Goal: Register for event/course

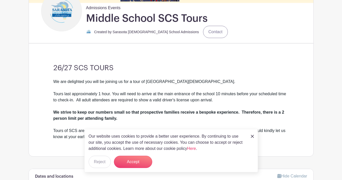
scroll to position [117, 0]
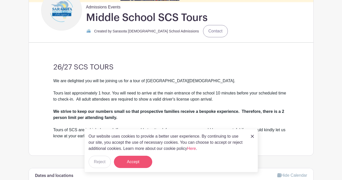
click at [142, 160] on button "Accept" at bounding box center [133, 162] width 38 height 12
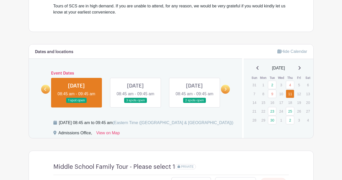
scroll to position [245, 0]
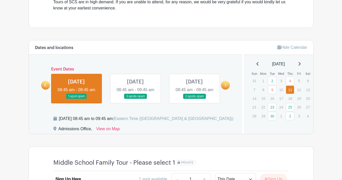
click at [136, 99] on link at bounding box center [136, 99] width 0 height 0
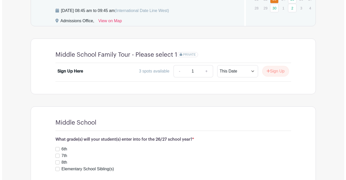
scroll to position [355, 0]
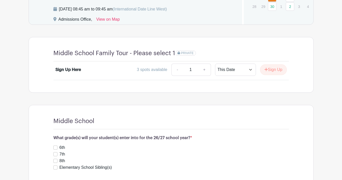
click at [63, 73] on div "Sign Up Here" at bounding box center [68, 70] width 26 height 6
click at [204, 76] on link "+" at bounding box center [204, 70] width 13 height 12
type input "2"
select select "select_dates"
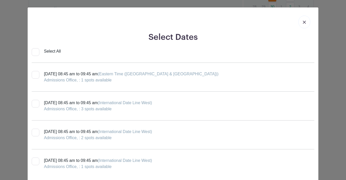
click at [37, 104] on div at bounding box center [36, 104] width 8 height 8
click at [35, 103] on input "[DATE] 08:45 am to 09:45 am (International Date Line West) Admissions Office, :…" at bounding box center [33, 101] width 3 height 3
checkbox input "true"
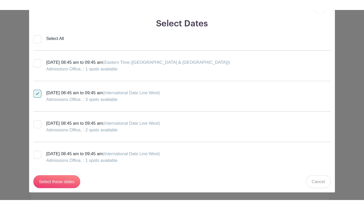
scroll to position [25, 0]
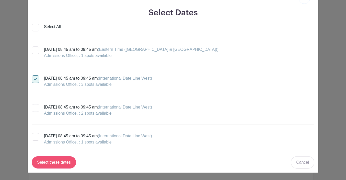
click at [61, 163] on input "Select these dates" at bounding box center [54, 163] width 45 height 12
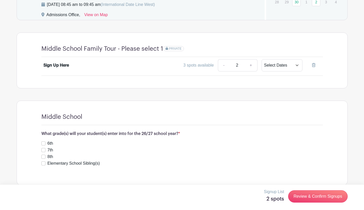
scroll to position [379, 0]
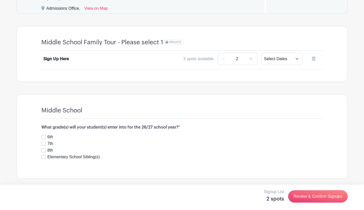
click at [45, 136] on input "6th" at bounding box center [43, 137] width 4 height 4
checkbox input "true"
click at [324, 180] on link "Review & Confirm Signups" at bounding box center [317, 196] width 59 height 12
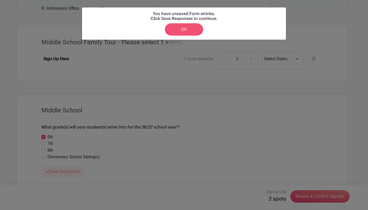
click at [191, 34] on link "OK" at bounding box center [184, 29] width 38 height 12
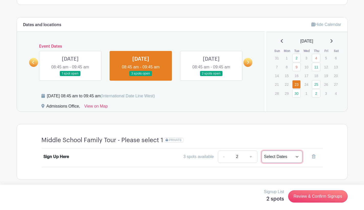
scroll to position [282, 0]
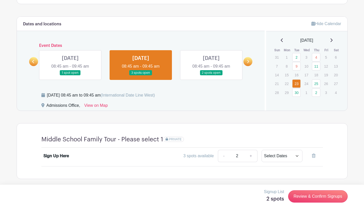
click at [141, 75] on link at bounding box center [141, 75] width 0 height 0
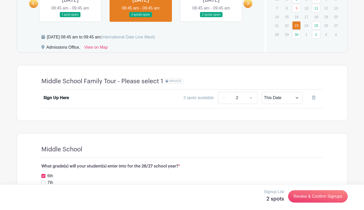
scroll to position [345, 0]
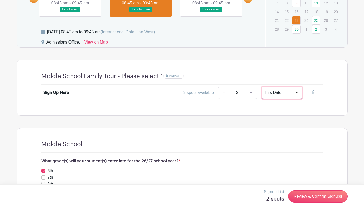
select select "select_dates"
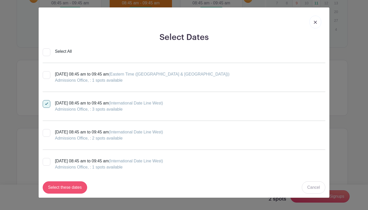
click at [81, 180] on input "Select these dates" at bounding box center [65, 187] width 45 height 12
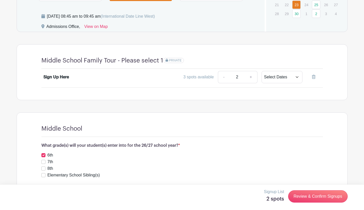
scroll to position [394, 0]
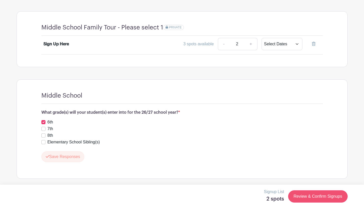
click at [327, 180] on link "Review & Confirm Signups" at bounding box center [317, 196] width 59 height 12
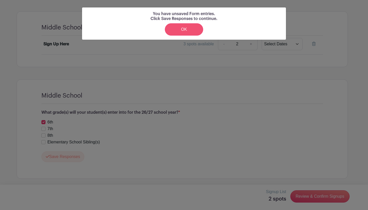
click at [181, 28] on link "OK" at bounding box center [184, 29] width 38 height 12
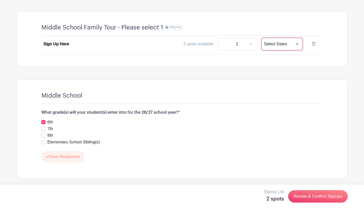
select select "this_date"
click at [313, 180] on link "Review & Confirm Signups" at bounding box center [317, 196] width 59 height 12
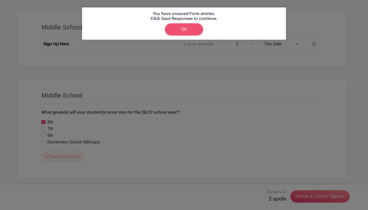
click at [192, 31] on link "OK" at bounding box center [184, 29] width 38 height 12
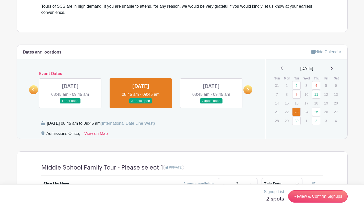
scroll to position [256, 0]
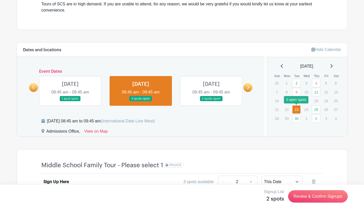
click at [296, 110] on link "23" at bounding box center [297, 109] width 8 height 8
click at [141, 101] on link at bounding box center [141, 101] width 0 height 0
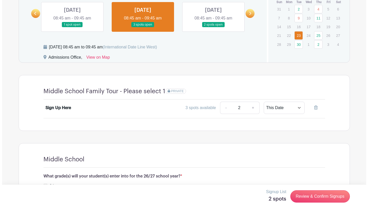
scroll to position [336, 0]
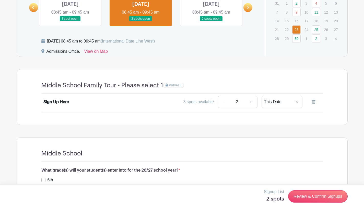
click at [60, 103] on div "Sign Up Here" at bounding box center [56, 102] width 26 height 6
click at [39, 101] on div "Sign Up Here 3 spots available - 2 + This Date Select Dates Select Dates" at bounding box center [182, 103] width 306 height 19
click at [228, 103] on link "-" at bounding box center [224, 102] width 12 height 12
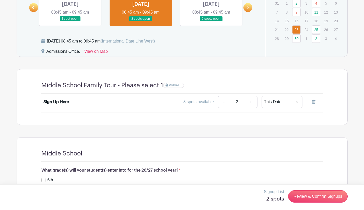
type input "1"
click at [249, 102] on link "+" at bounding box center [251, 102] width 13 height 12
type input "2"
select select "select_dates"
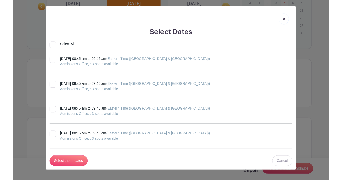
scroll to position [0, 0]
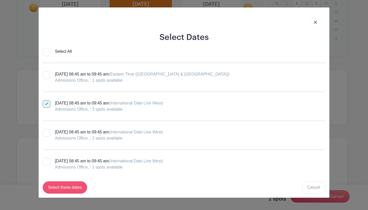
click at [68, 180] on input "Select these dates" at bounding box center [65, 187] width 45 height 12
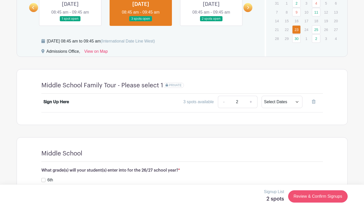
click at [302, 180] on link "Review & Confirm Signups" at bounding box center [317, 196] width 59 height 12
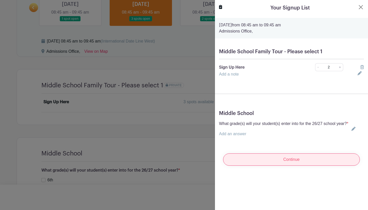
click at [298, 165] on input "Continue" at bounding box center [291, 159] width 137 height 12
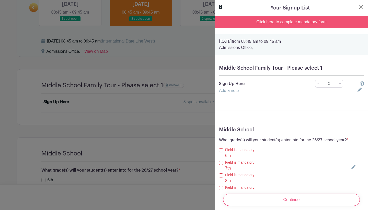
click at [221, 152] on input "6th" at bounding box center [221, 150] width 4 height 4
checkbox input "true"
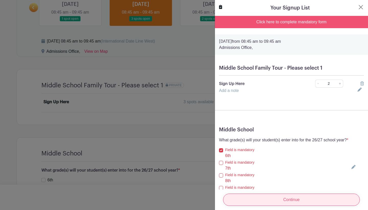
click at [247, 180] on input "Continue" at bounding box center [291, 199] width 137 height 12
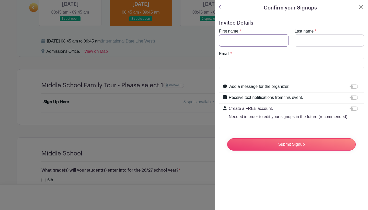
type input "[PERSON_NAME]"
type input "[EMAIL_ADDRESS][DOMAIN_NAME]"
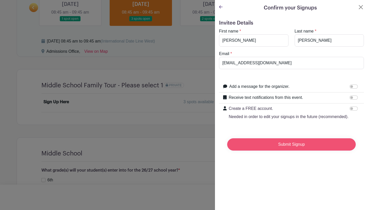
click at [252, 149] on input "Submit Signup" at bounding box center [291, 144] width 129 height 12
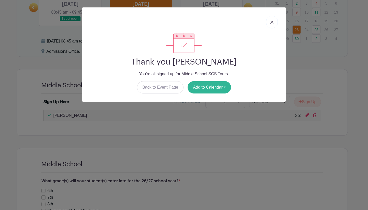
click at [225, 87] on button "Add to Calendar" at bounding box center [209, 87] width 43 height 12
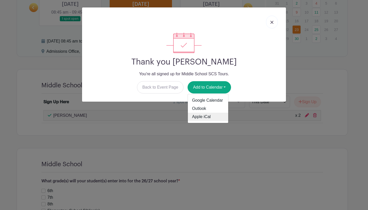
click at [206, 117] on link "Apple iCal" at bounding box center [208, 117] width 40 height 8
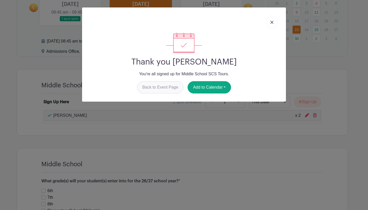
click at [161, 88] on link "Back to Event Page" at bounding box center [160, 87] width 47 height 12
